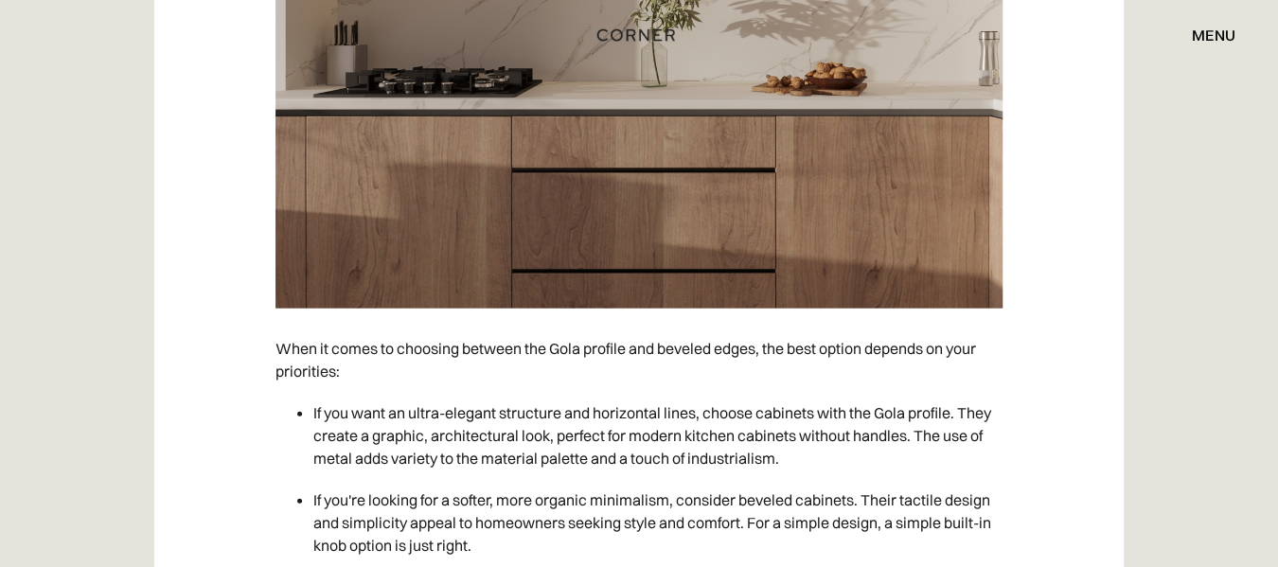
scroll to position [6693, 0]
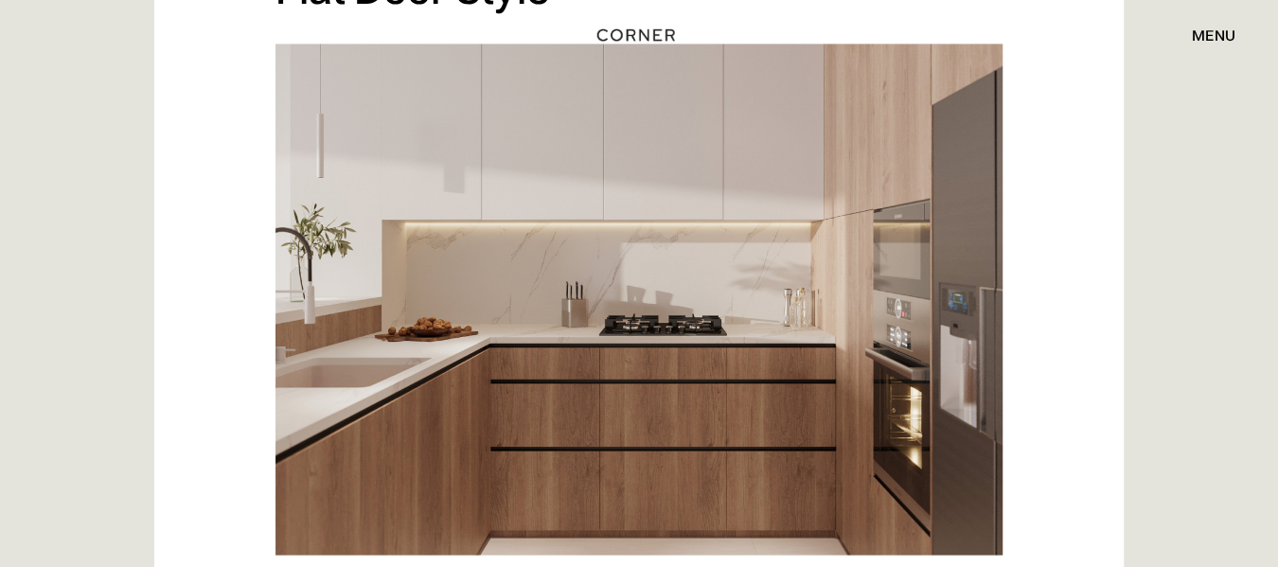
scroll to position [10323, 0]
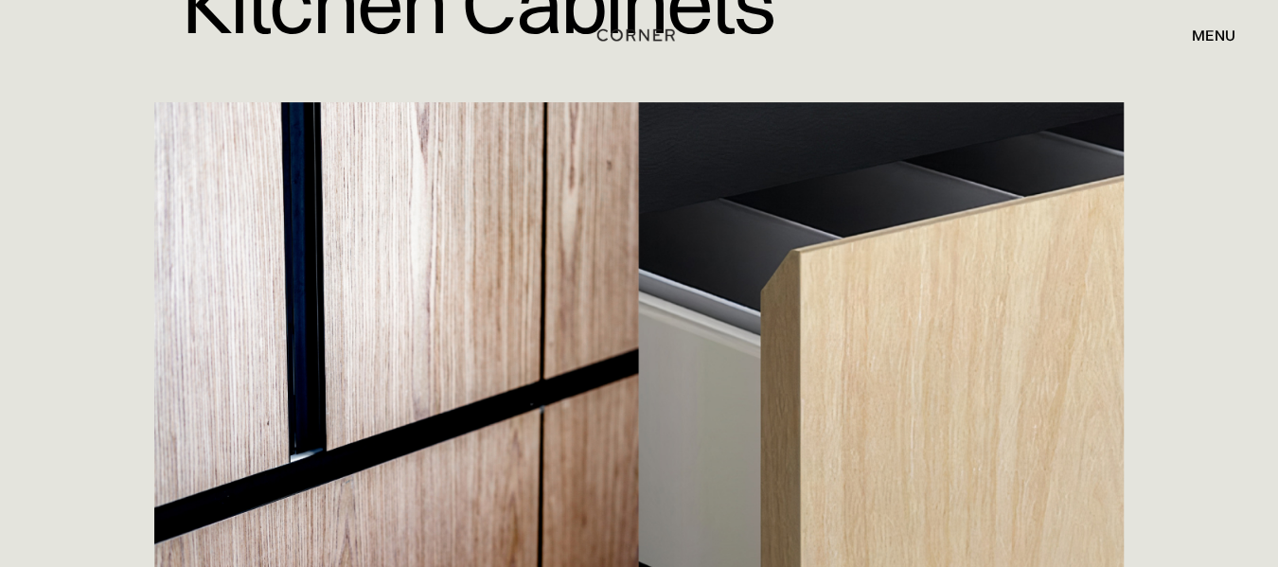
scroll to position [291, 0]
